Goal: Task Accomplishment & Management: Complete application form

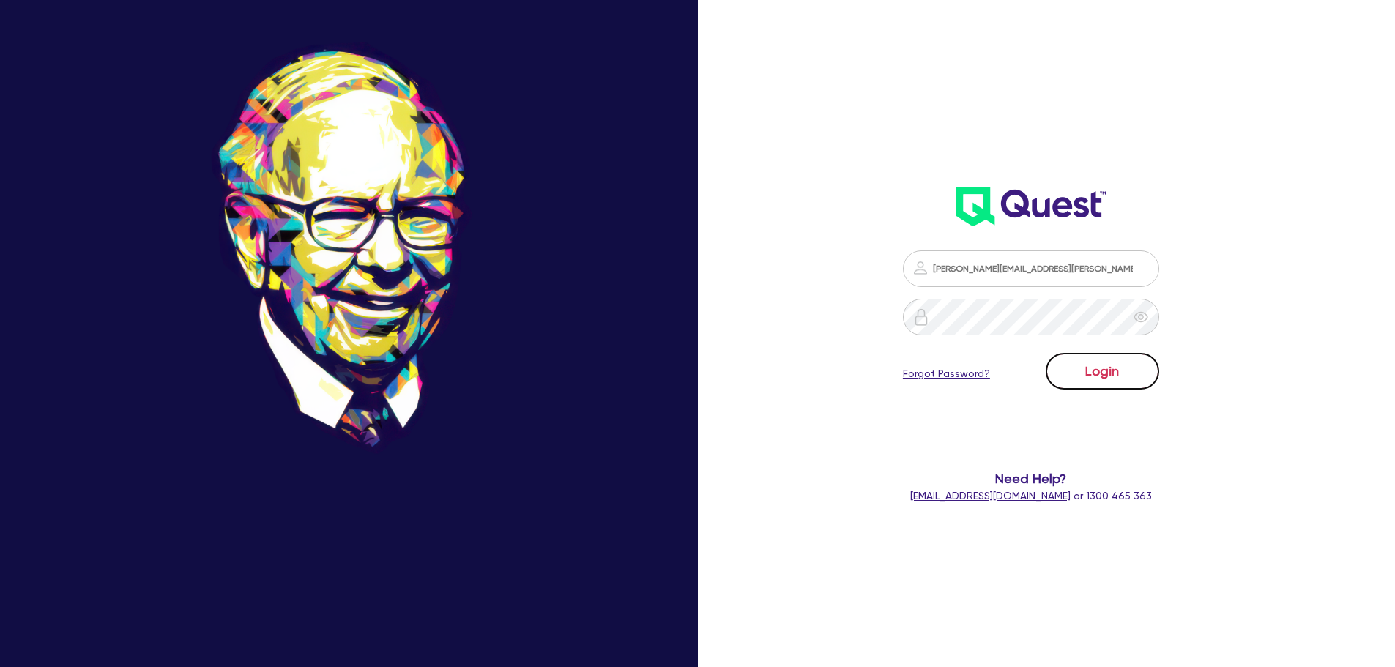
click at [1123, 365] on button "Login" at bounding box center [1103, 371] width 114 height 37
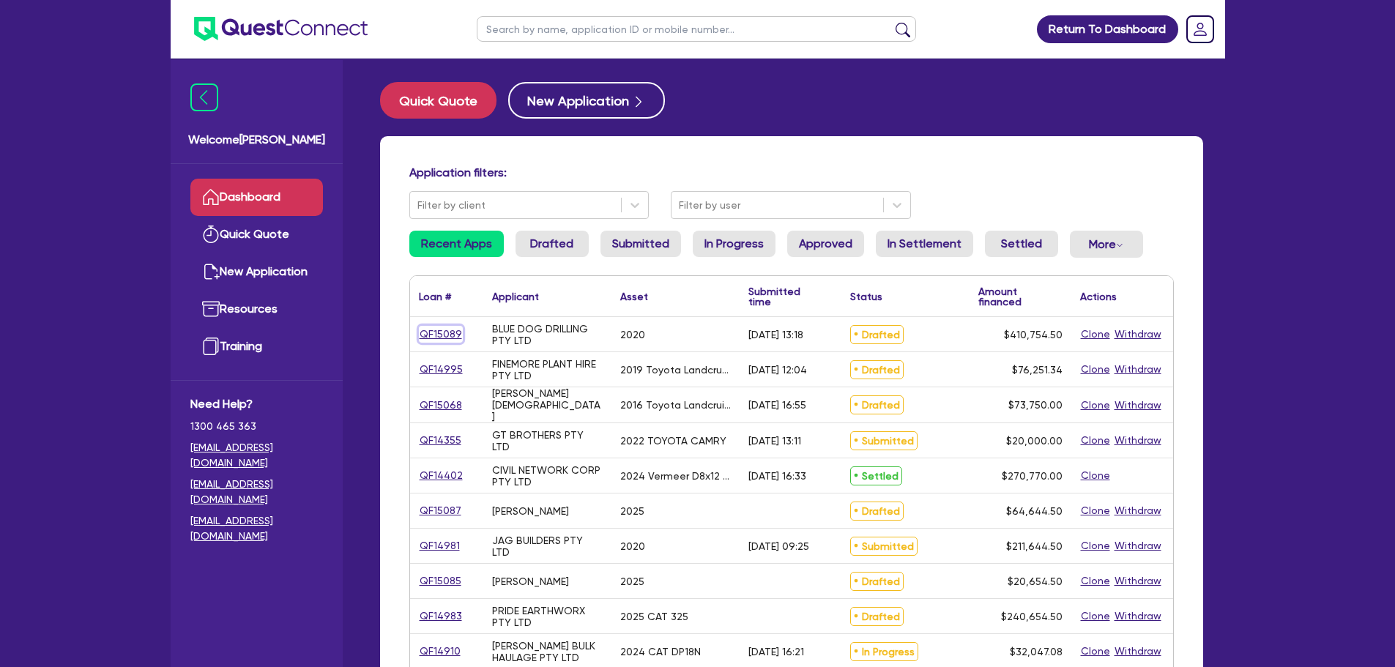
click at [438, 341] on link "QF15089" at bounding box center [441, 334] width 44 height 17
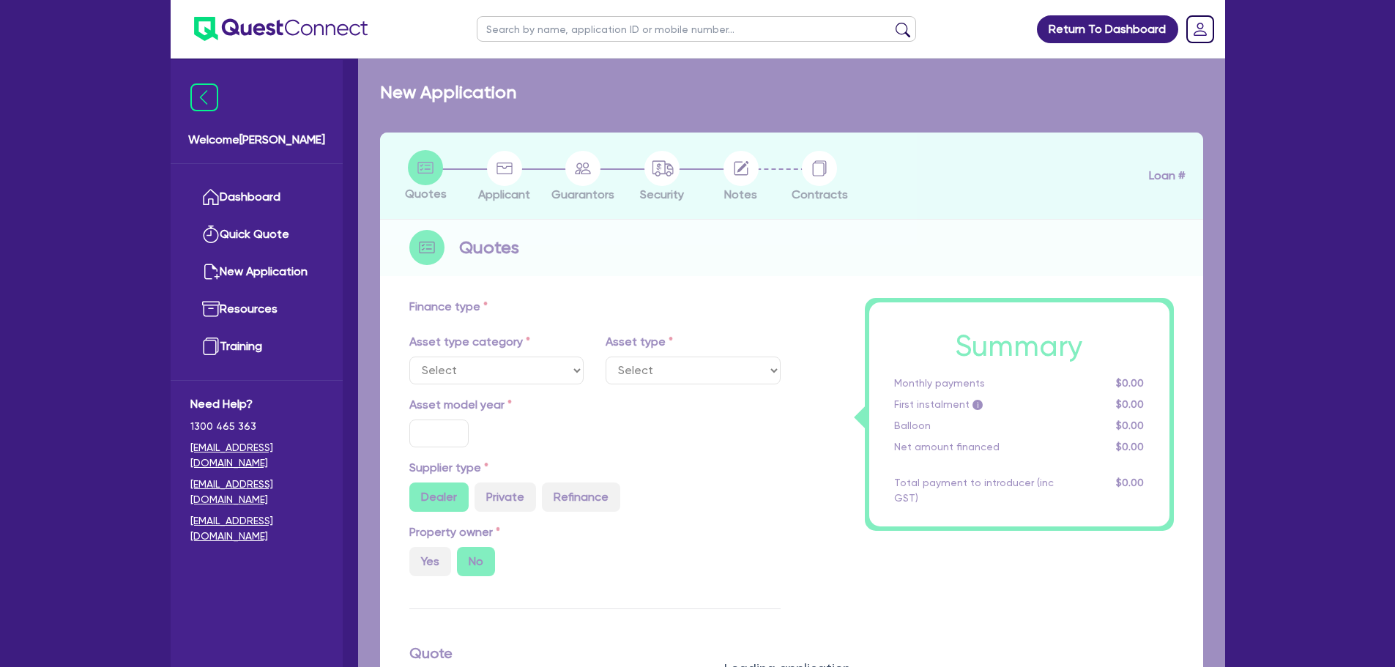
select select "PRIMARY_ASSETS"
type input "2020"
radio input "true"
type input "410,100"
type input "2"
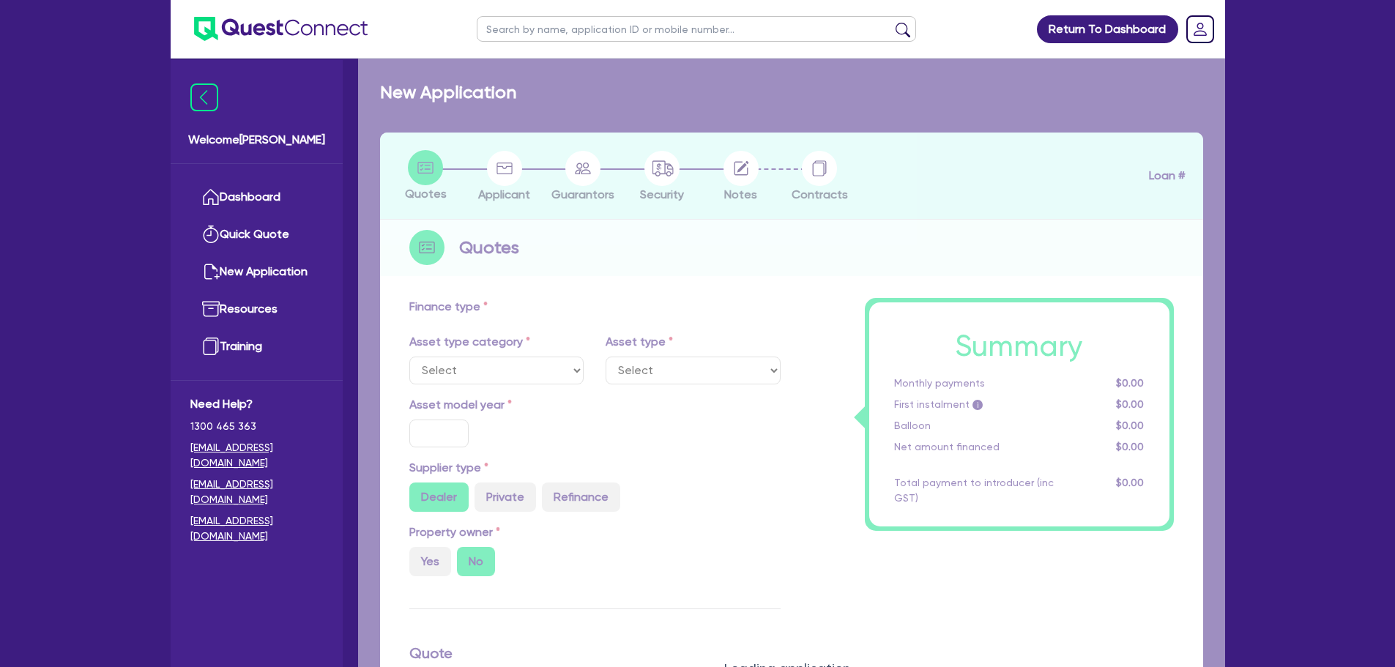
type input "8,215.09"
type input "6.5"
select select "YELLOW_GOODS_AND_EXCAVATORS"
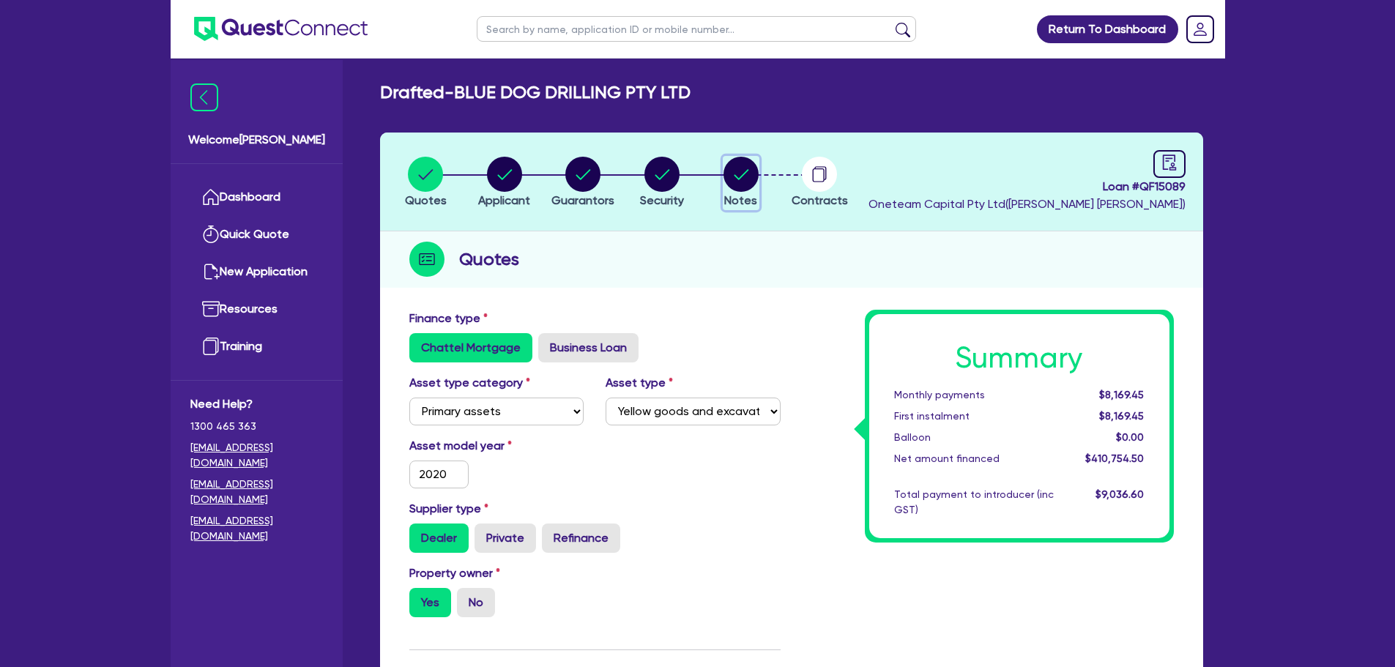
click at [741, 182] on circle "button" at bounding box center [741, 174] width 35 height 35
select select "Other"
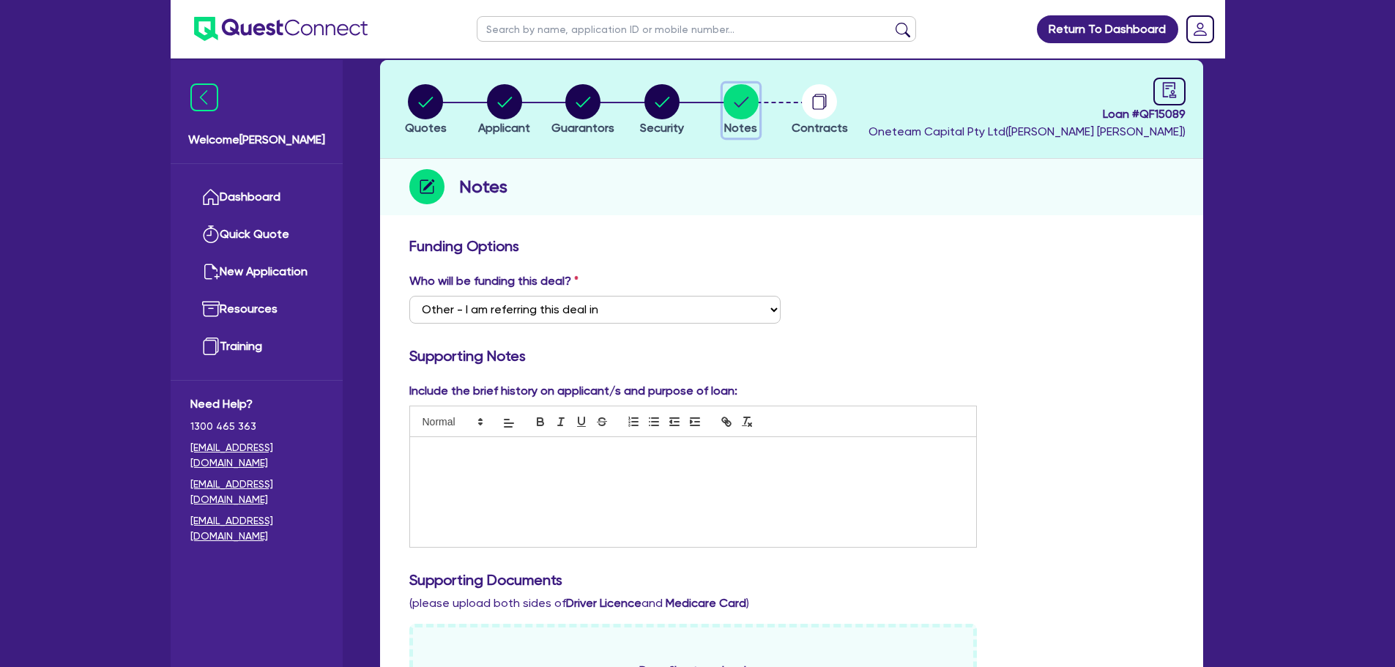
scroll to position [73, 0]
click at [434, 107] on circle "button" at bounding box center [425, 100] width 35 height 35
select select "PRIMARY_ASSETS"
select select "YELLOW_GOODS_AND_EXCAVATORS"
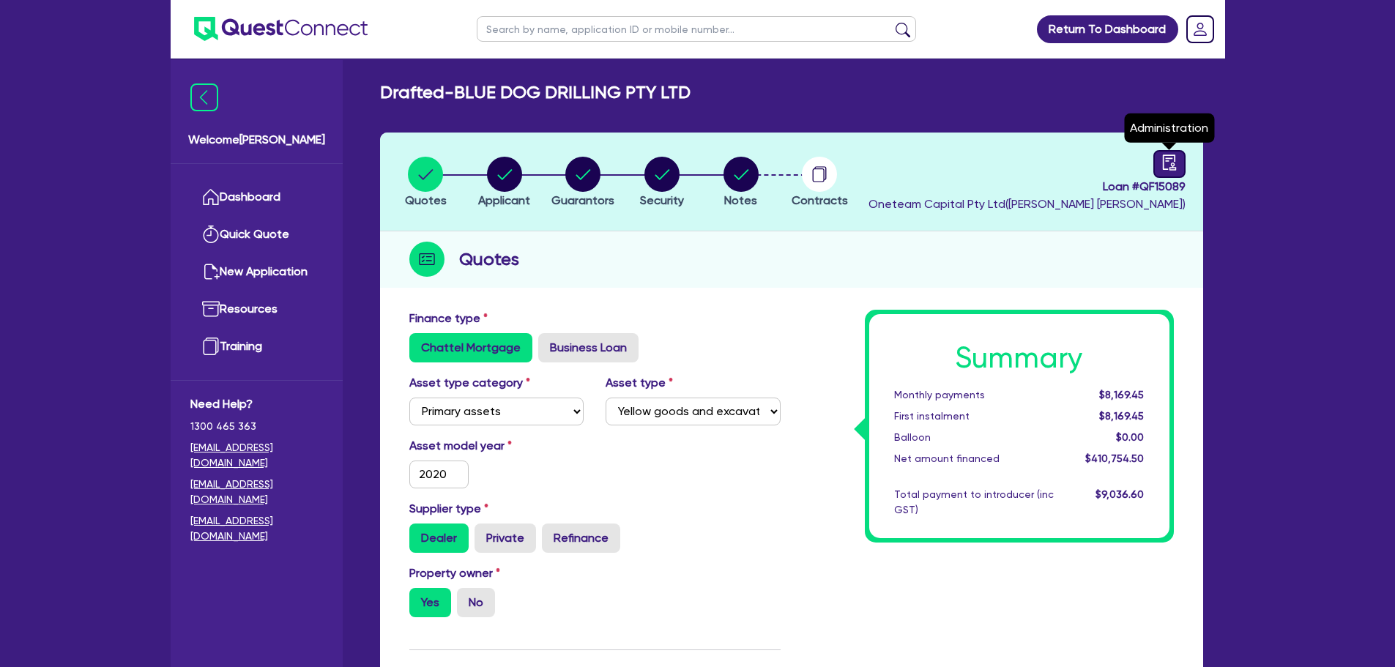
click at [1162, 167] on icon "audit" at bounding box center [1169, 163] width 16 height 16
select select "DRAFTED_AMENDED"
select select "Other"
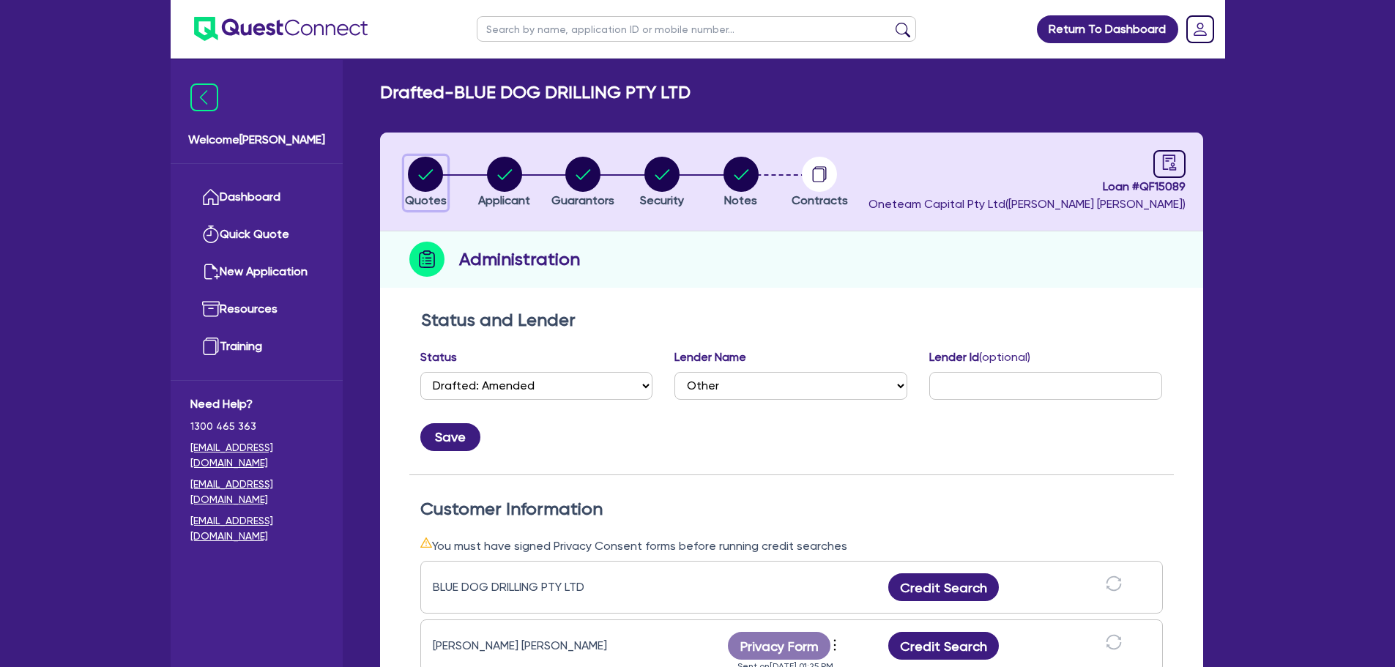
click at [414, 185] on circle "button" at bounding box center [425, 174] width 35 height 35
select select "PRIMARY_ASSETS"
select select "YELLOW_GOODS_AND_EXCAVATORS"
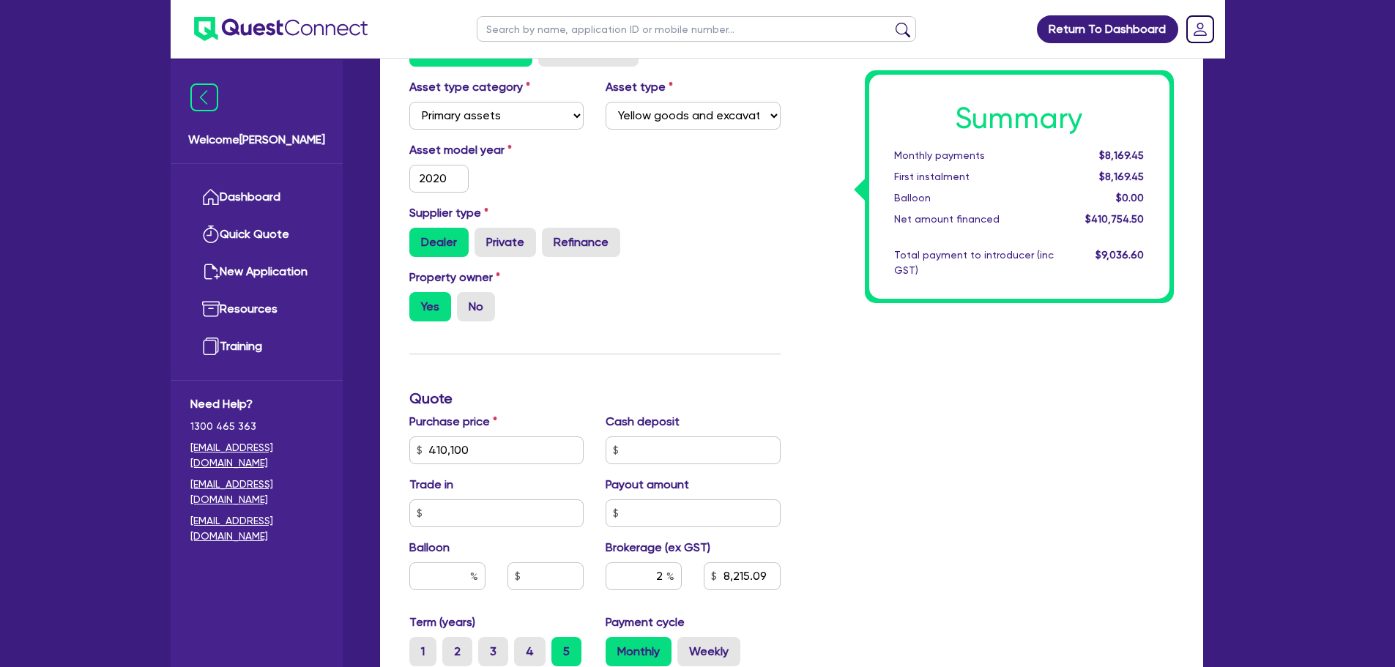
scroll to position [146, 0]
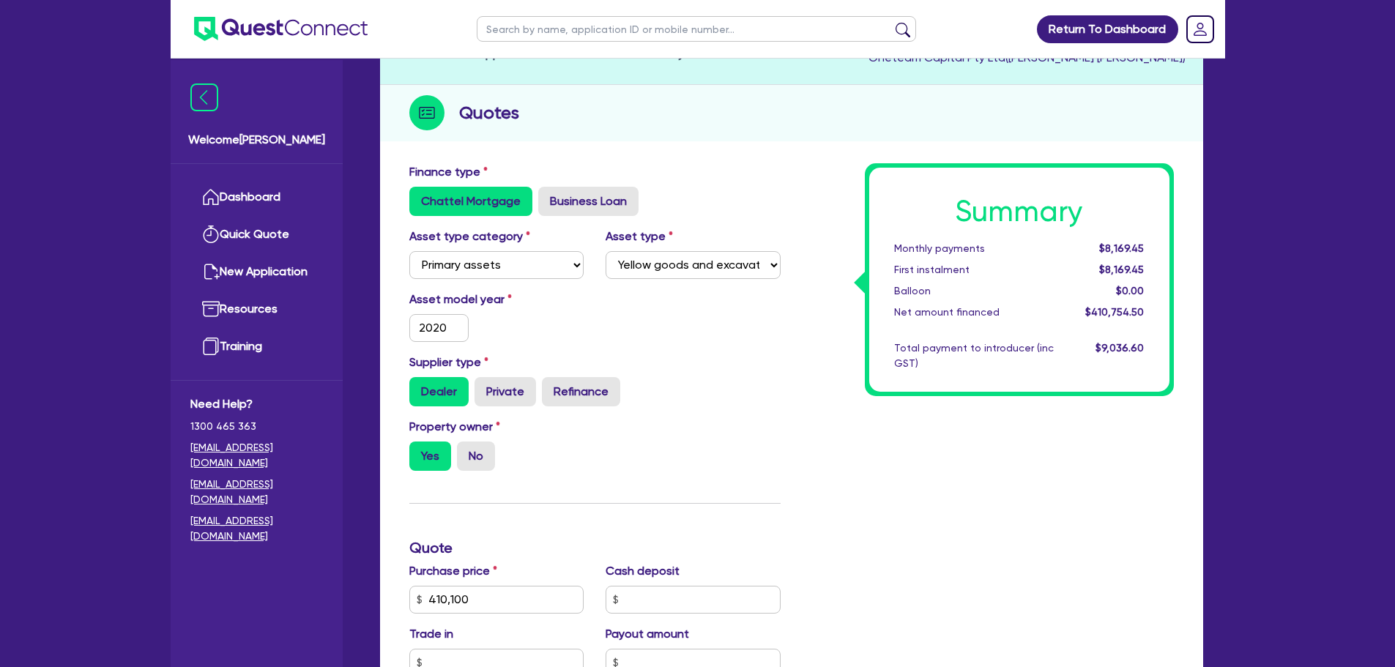
click at [235, 171] on ul "Dashboard Quick Quote New Application Ref Company Ref Salesperson Resources Tra…" at bounding box center [257, 272] width 172 height 216
click at [252, 208] on link "Dashboard" at bounding box center [256, 197] width 133 height 37
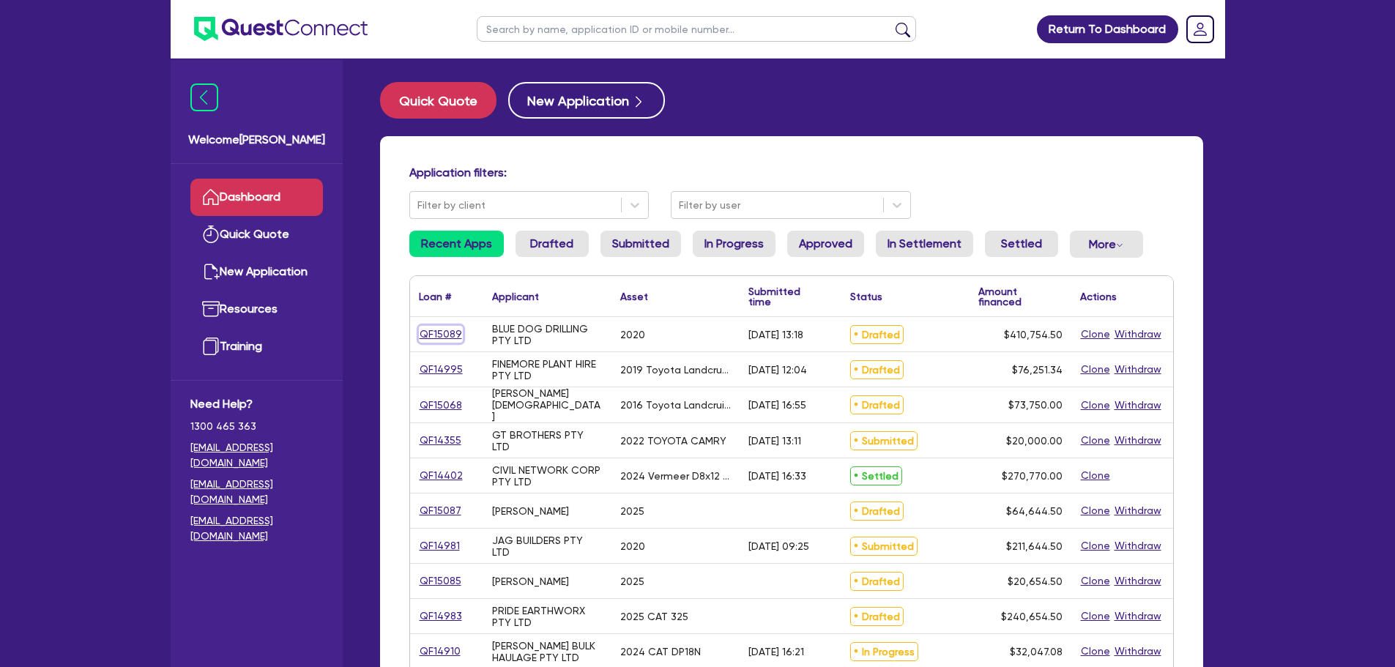
click at [448, 340] on link "QF15089" at bounding box center [441, 334] width 44 height 17
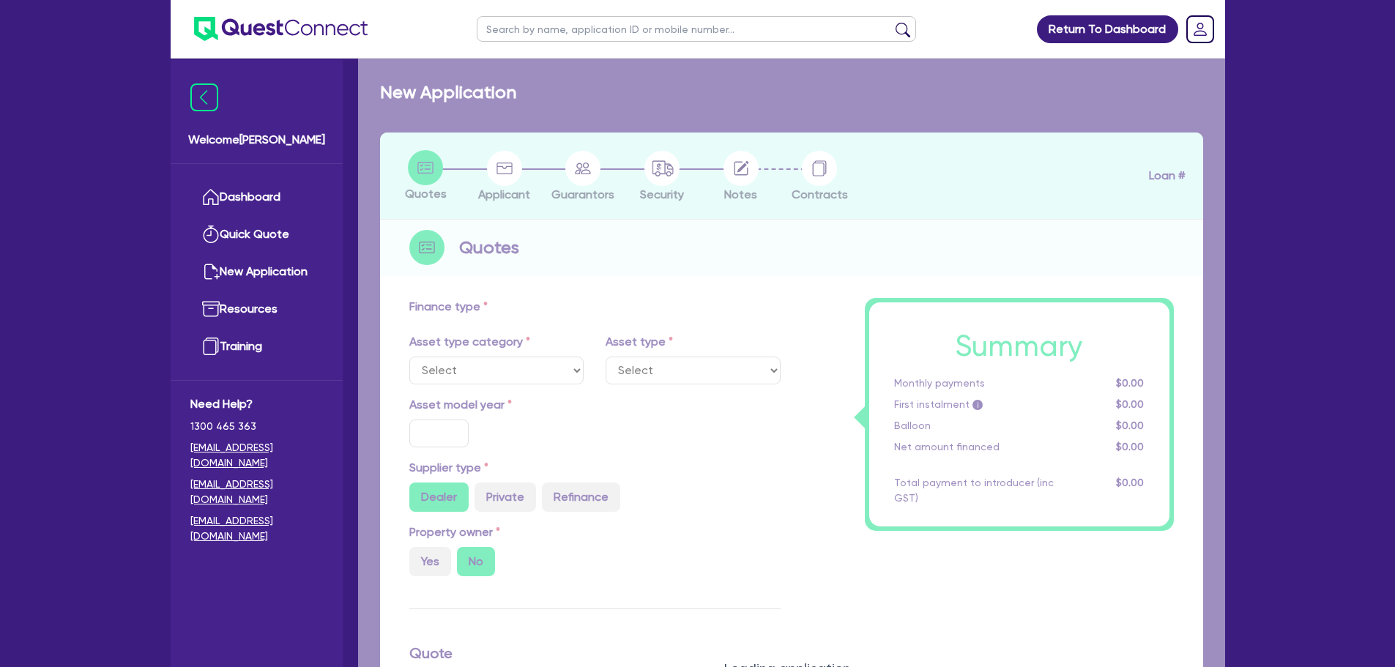
select select "PRIMARY_ASSETS"
type input "2020"
radio input "true"
type input "410,100"
type input "2"
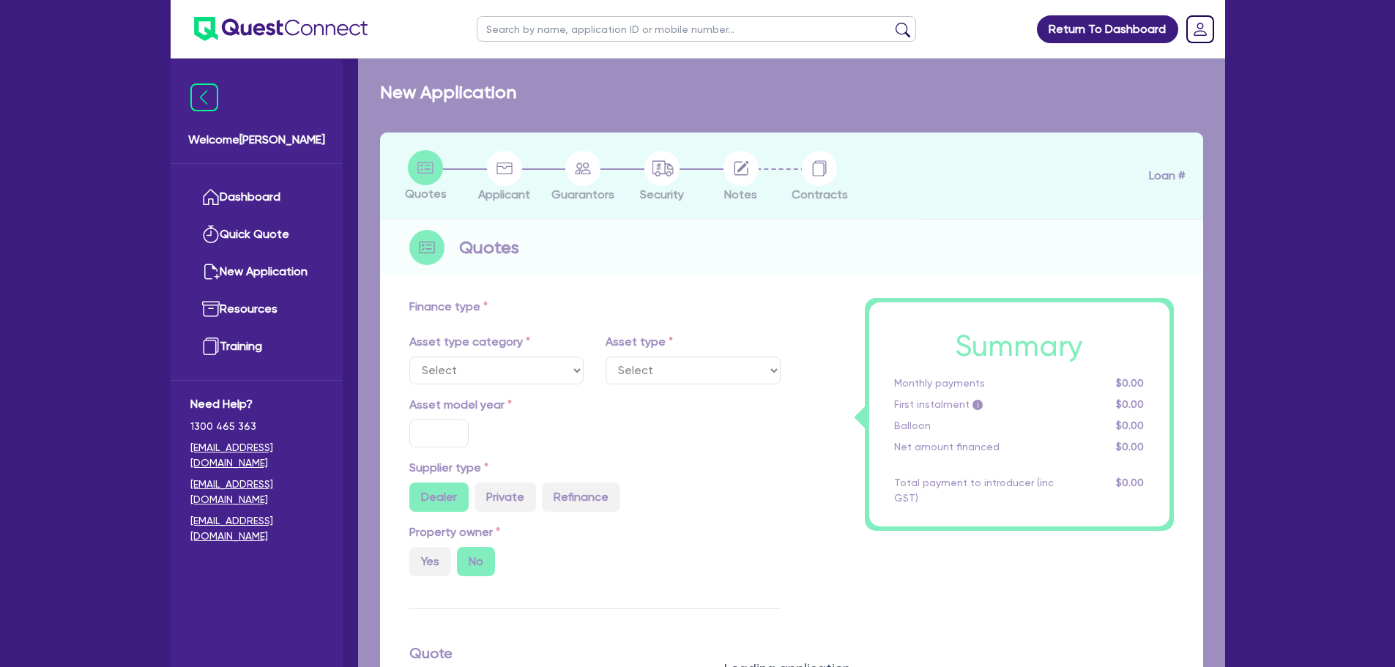
type input "8,215.09"
type input "6.5"
select select "YELLOW_GOODS_AND_EXCAVATORS"
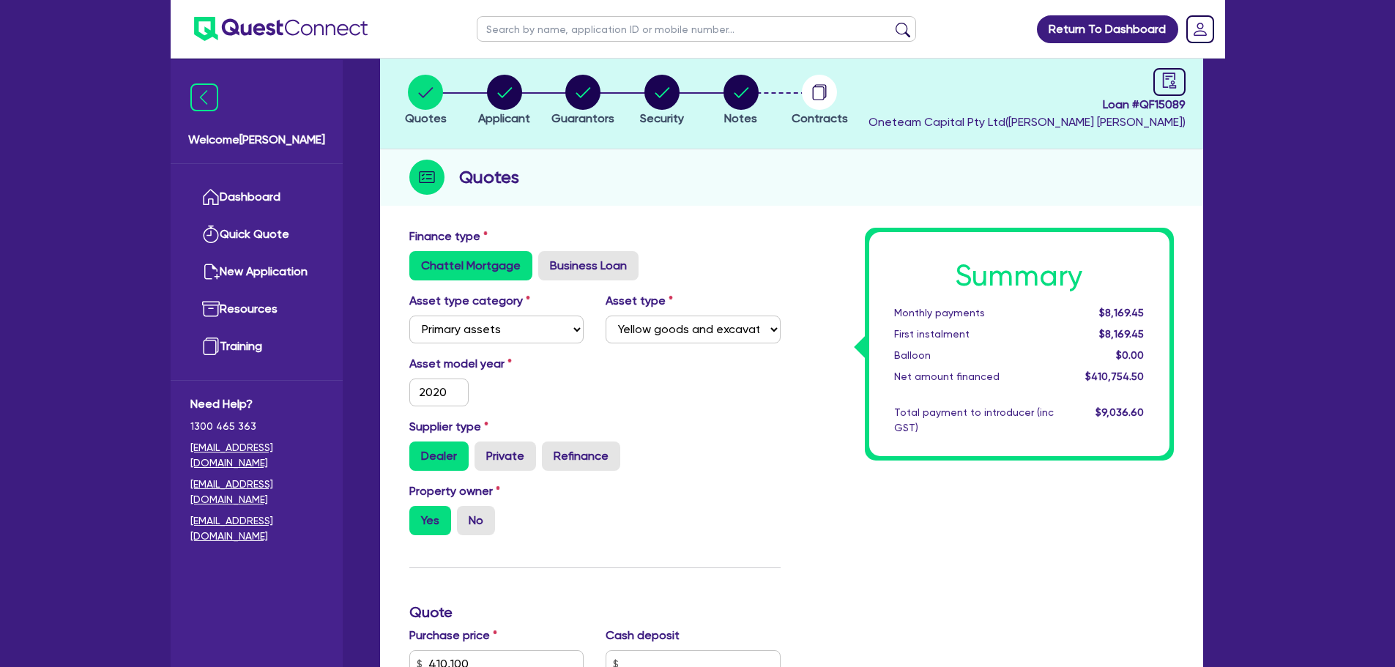
scroll to position [146, 0]
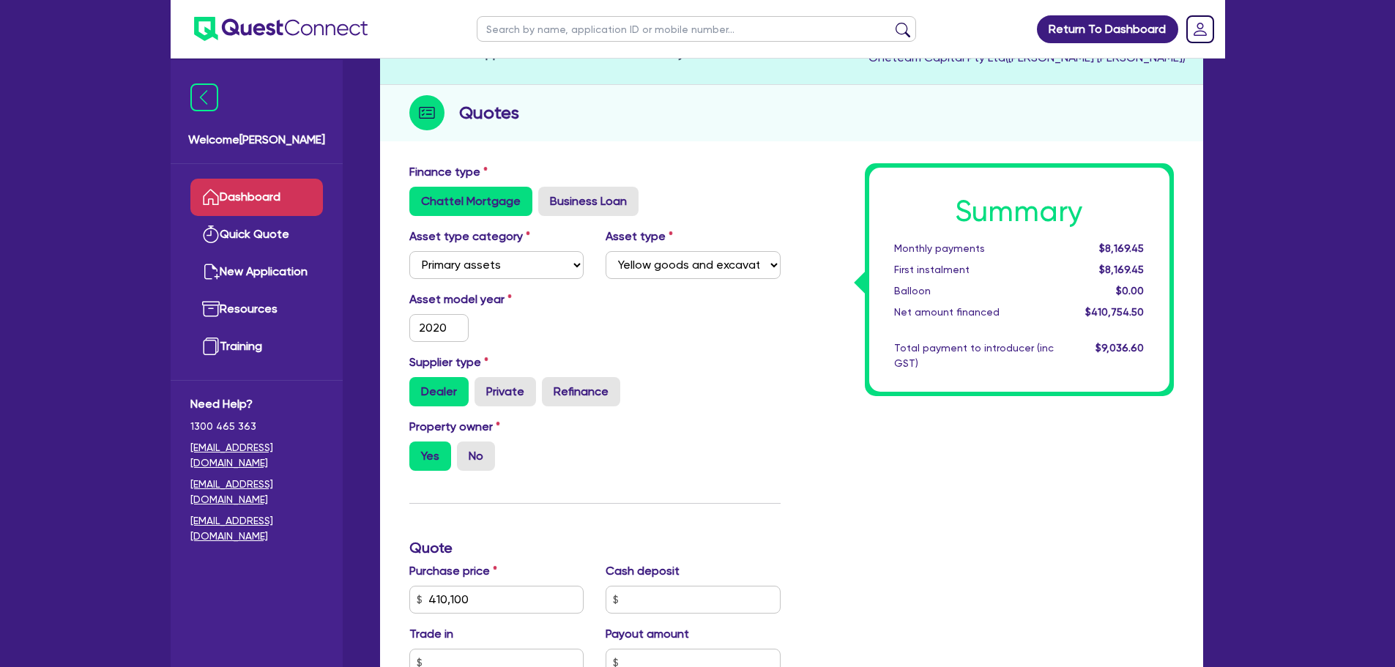
click at [264, 187] on link "Dashboard" at bounding box center [256, 197] width 133 height 37
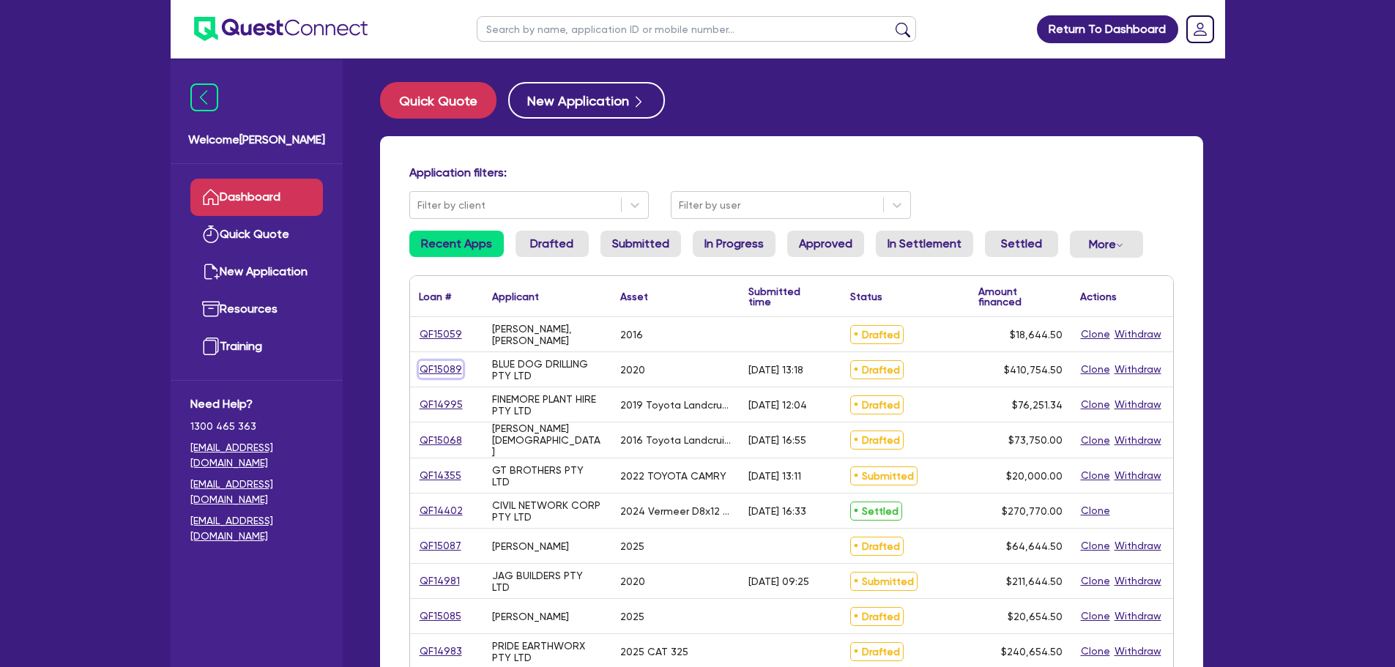
click at [445, 372] on link "QF15089" at bounding box center [441, 369] width 44 height 17
select select "PRIMARY_ASSETS"
select select "YELLOW_GOODS_AND_EXCAVATORS"
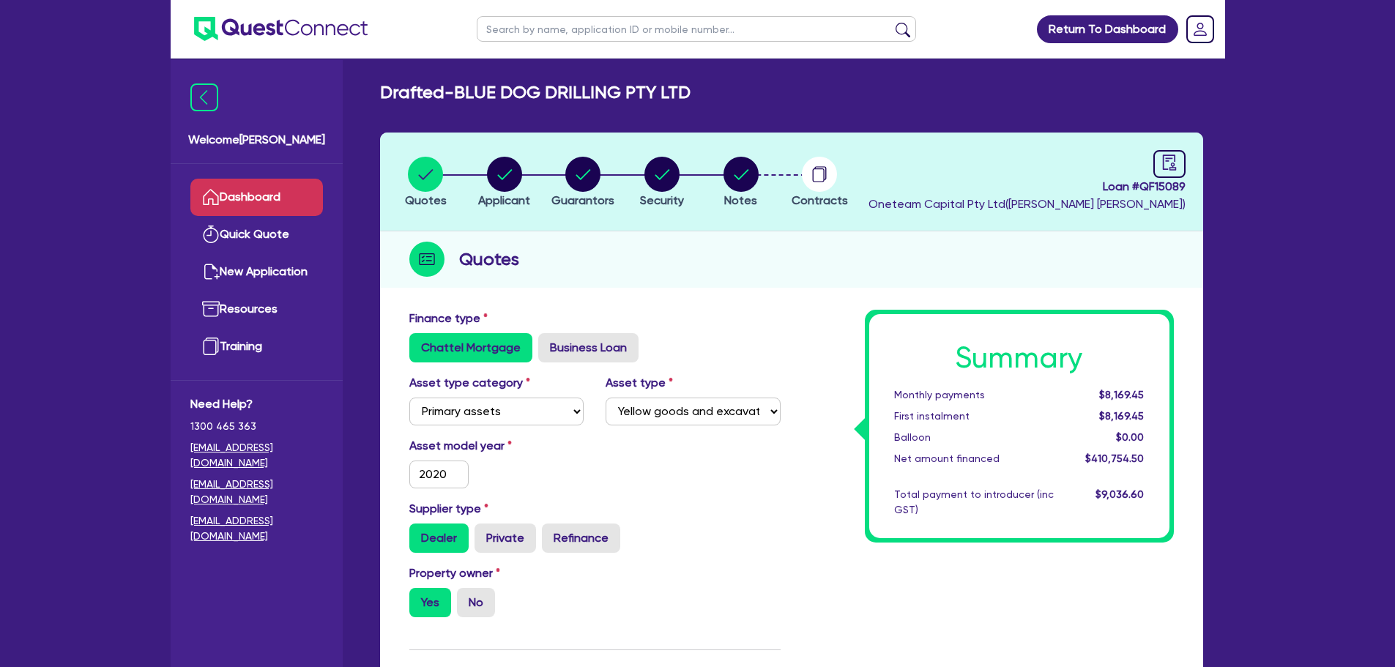
click at [258, 184] on link "Dashboard" at bounding box center [256, 197] width 133 height 37
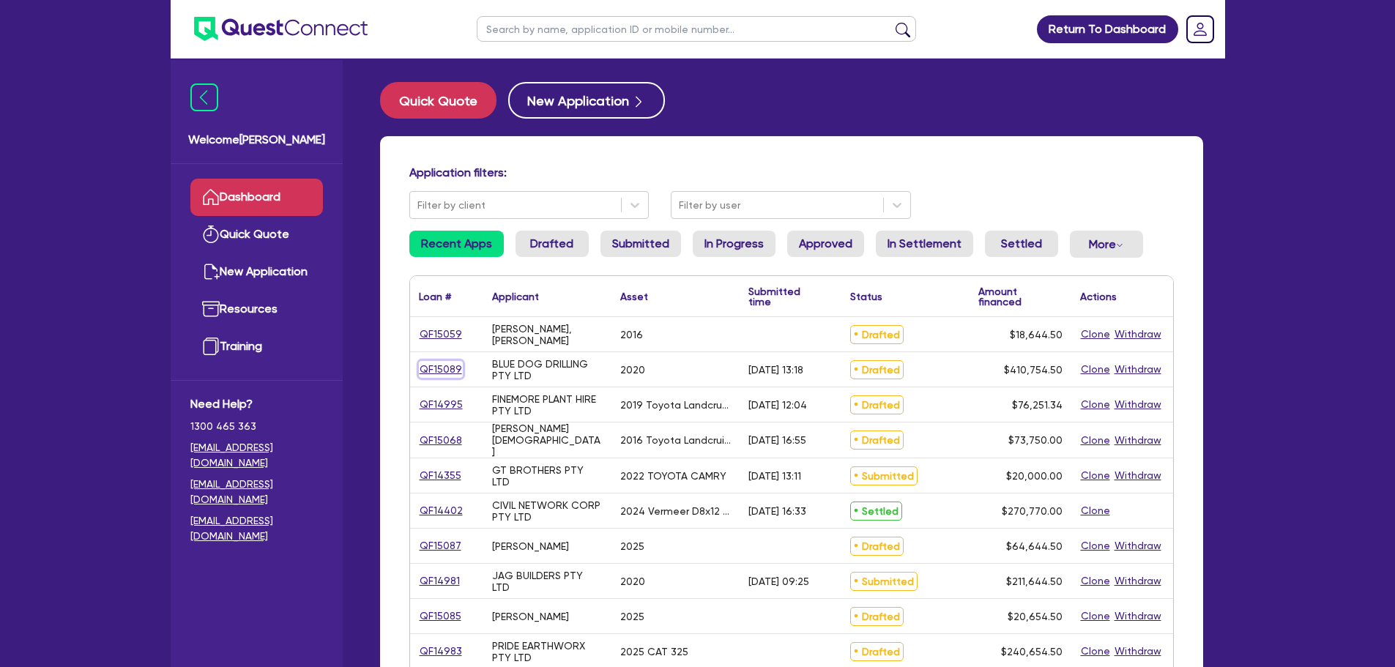
click at [448, 369] on link "QF15089" at bounding box center [441, 369] width 44 height 17
select select "PRIMARY_ASSETS"
select select "YELLOW_GOODS_AND_EXCAVATORS"
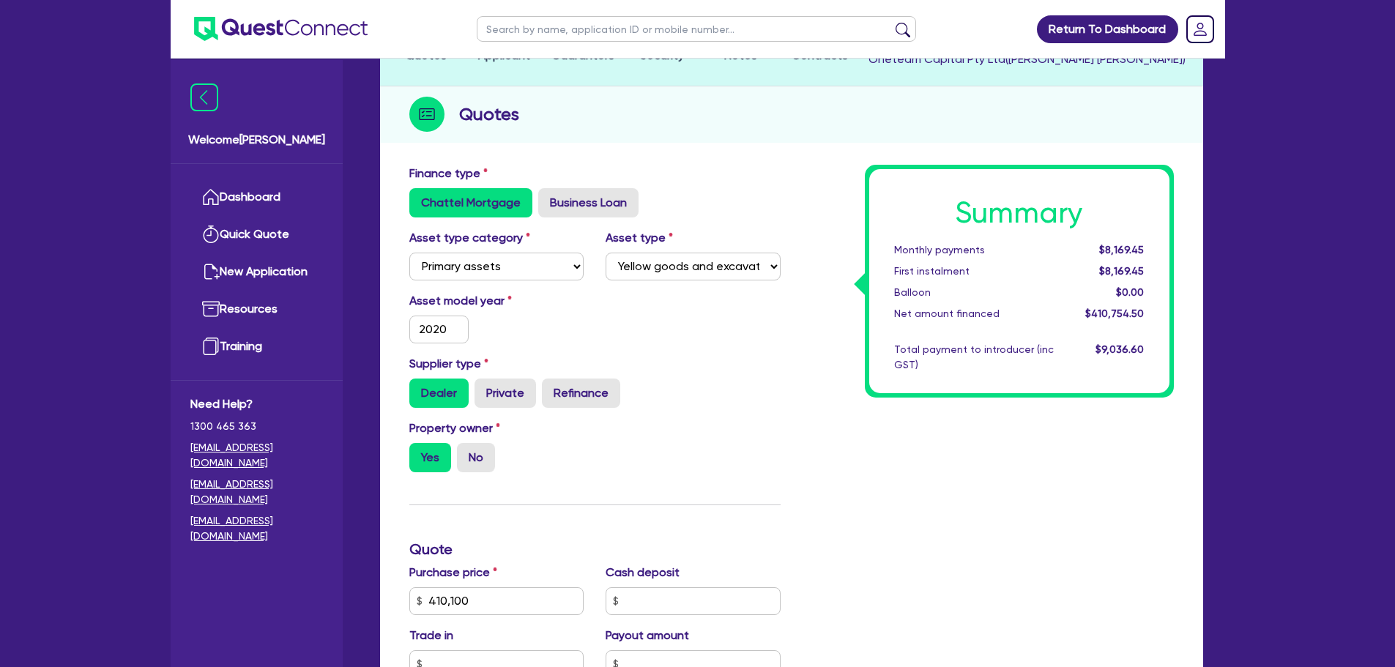
scroll to position [77, 0]
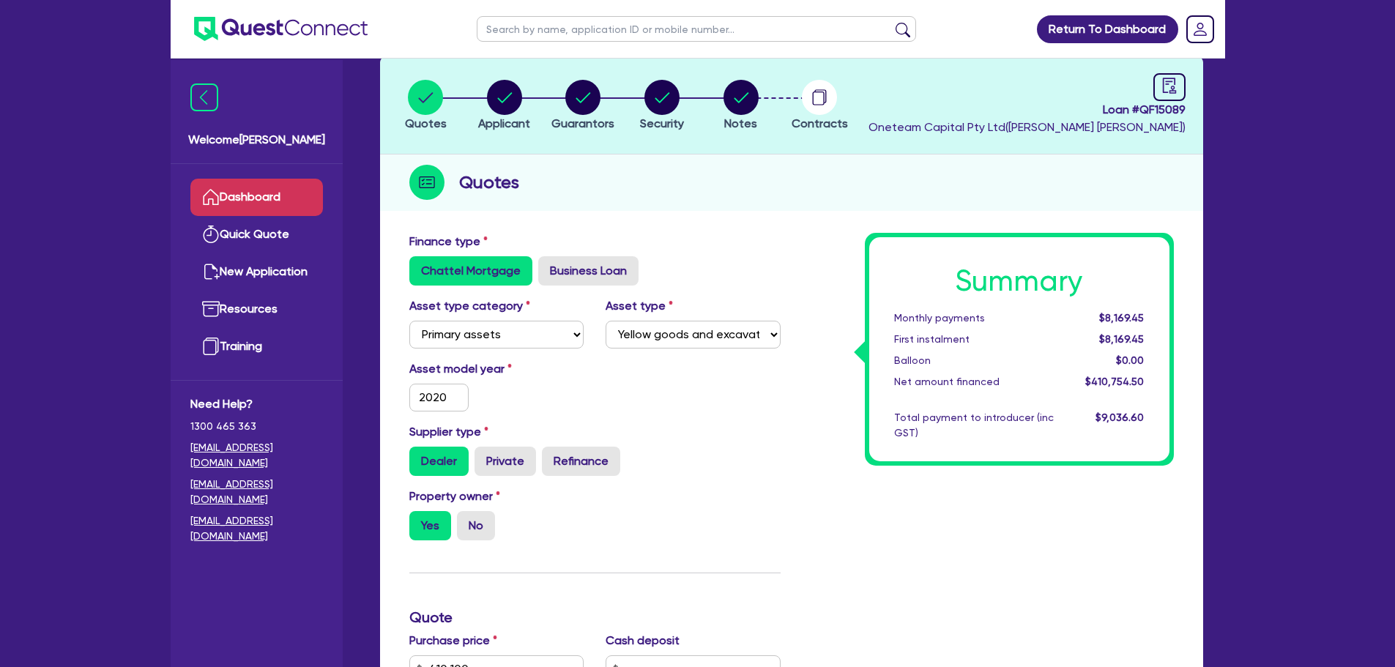
click at [240, 197] on link "Dashboard" at bounding box center [256, 197] width 133 height 37
